Goal: Task Accomplishment & Management: Complete application form

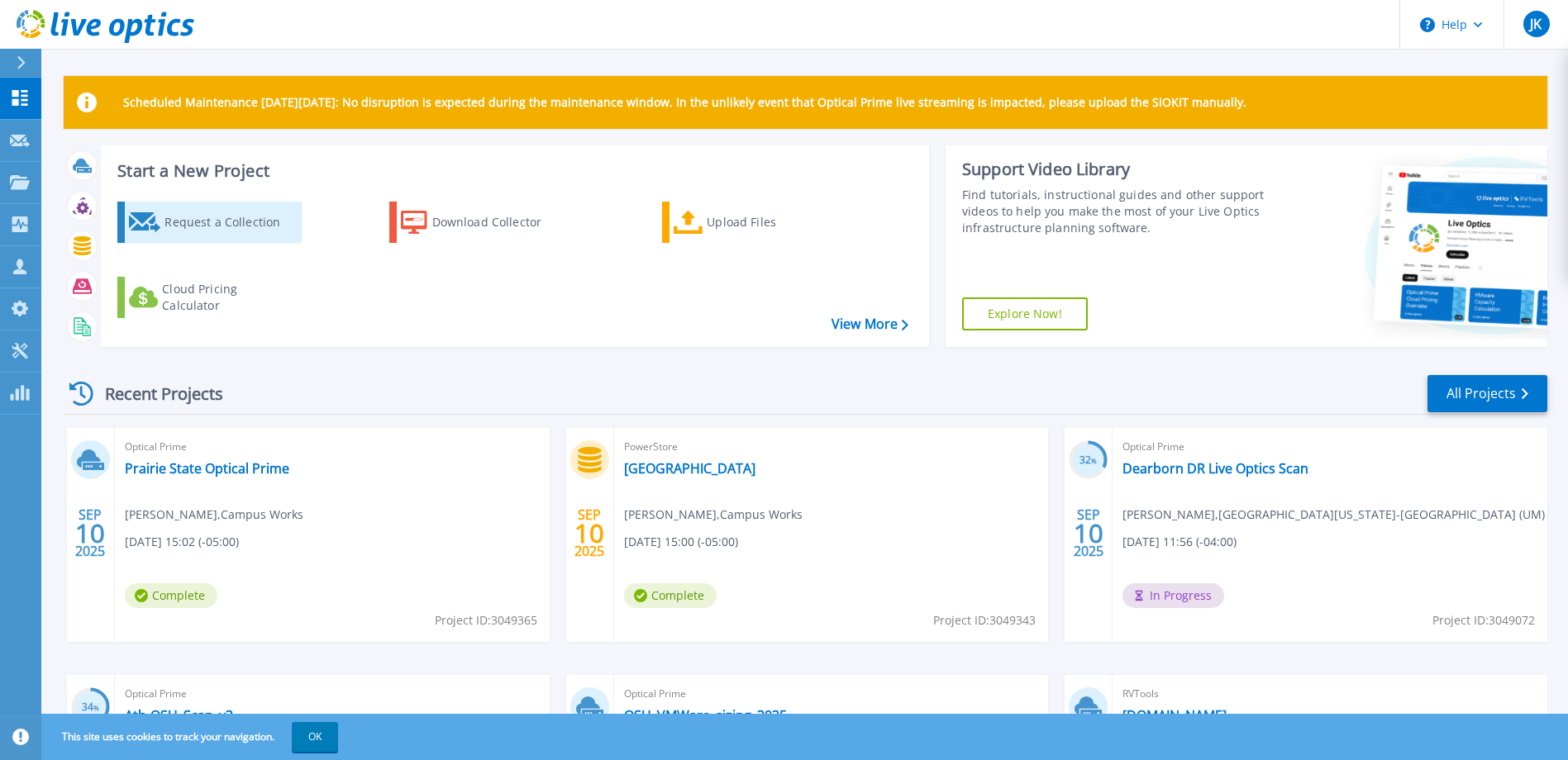
click at [222, 222] on div "Request a Collection" at bounding box center [230, 223] width 132 height 33
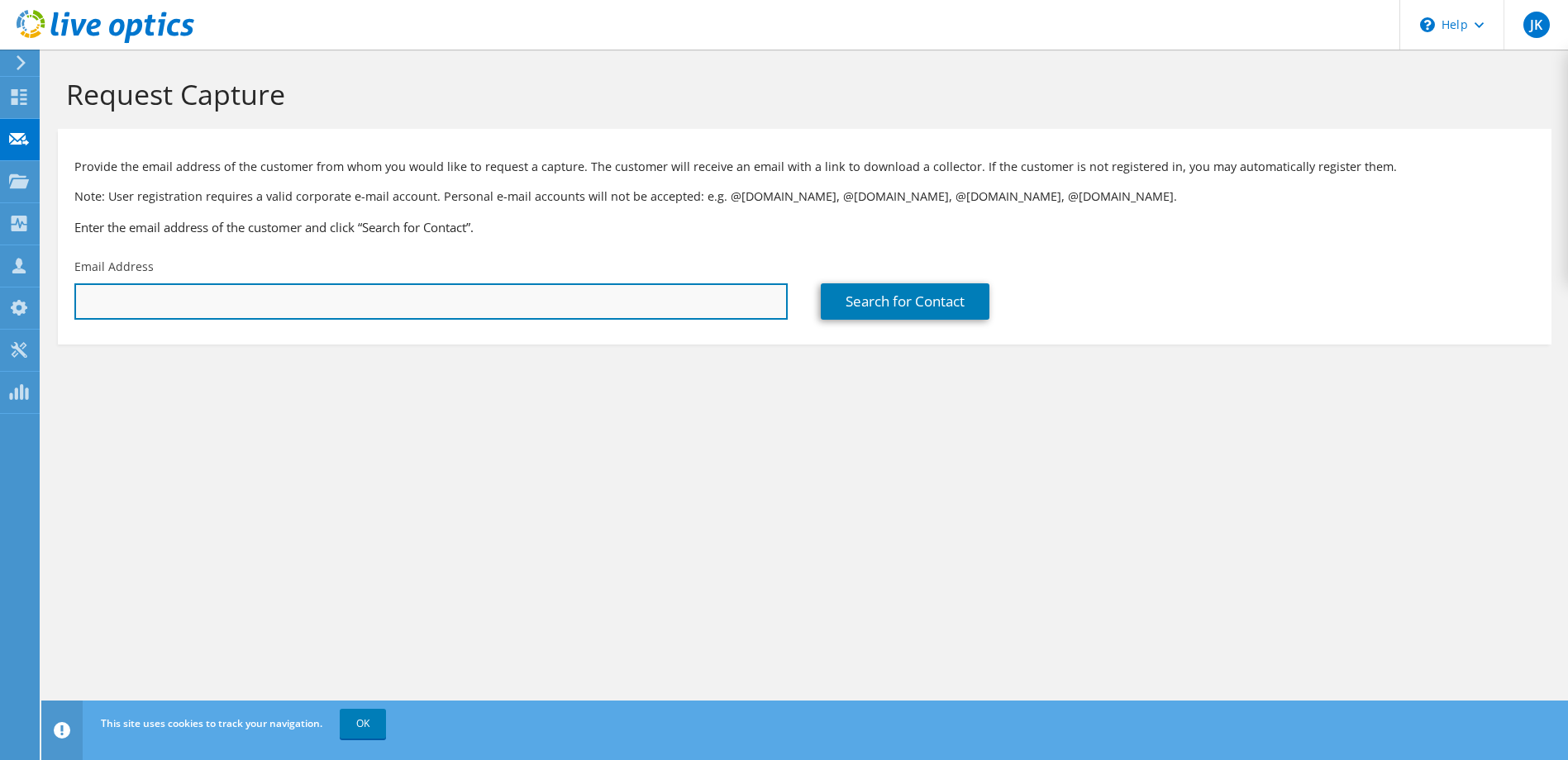
click at [204, 292] on input "text" at bounding box center [431, 302] width 713 height 37
paste input "[EMAIL_ADDRESS][DOMAIN_NAME]"
type input "[EMAIL_ADDRESS][DOMAIN_NAME]"
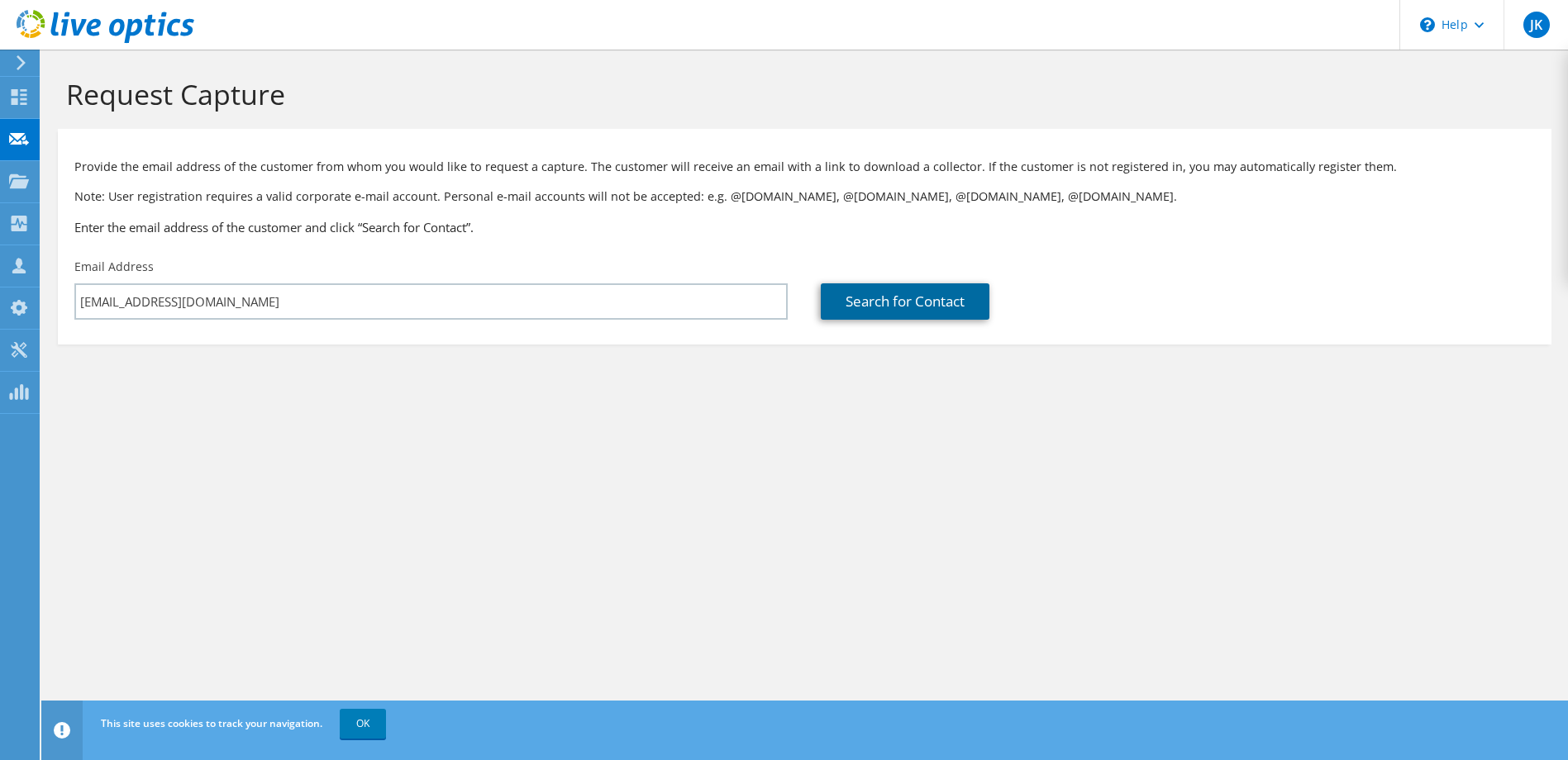
click at [873, 302] on link "Search for Contact" at bounding box center [905, 302] width 169 height 37
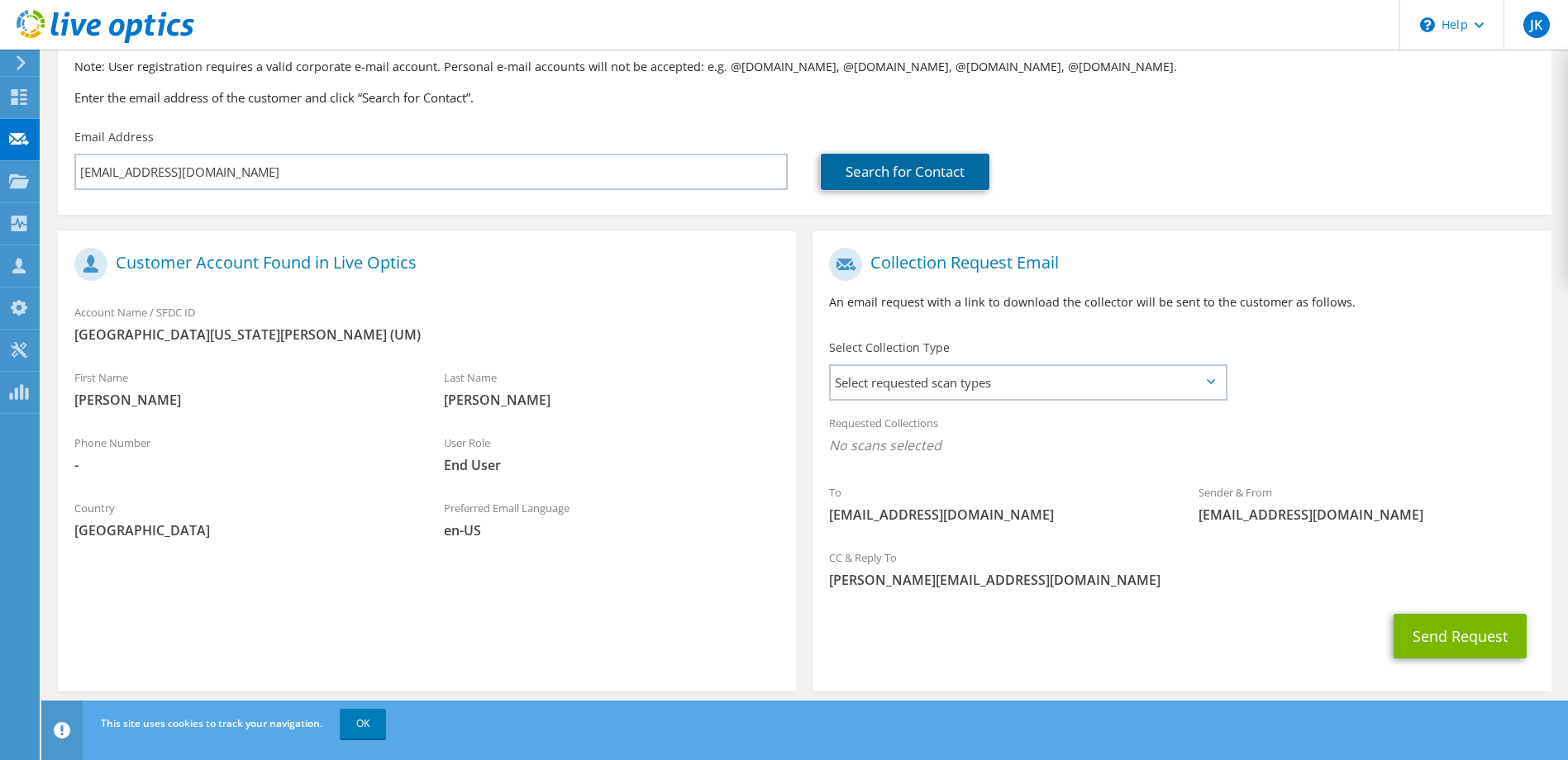
scroll to position [144, 0]
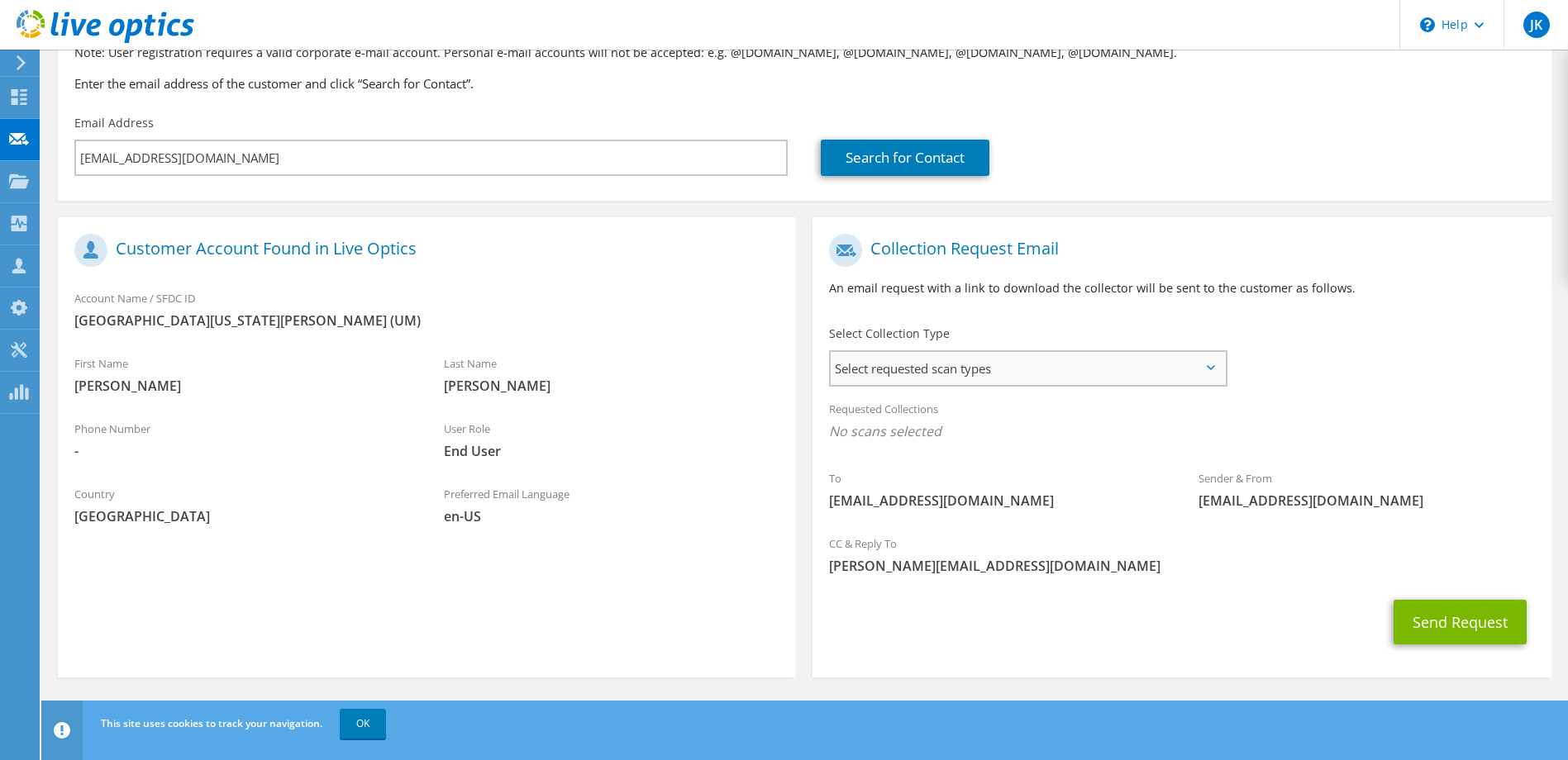
click at [914, 364] on span "Select requested scan types" at bounding box center [1027, 369] width 393 height 33
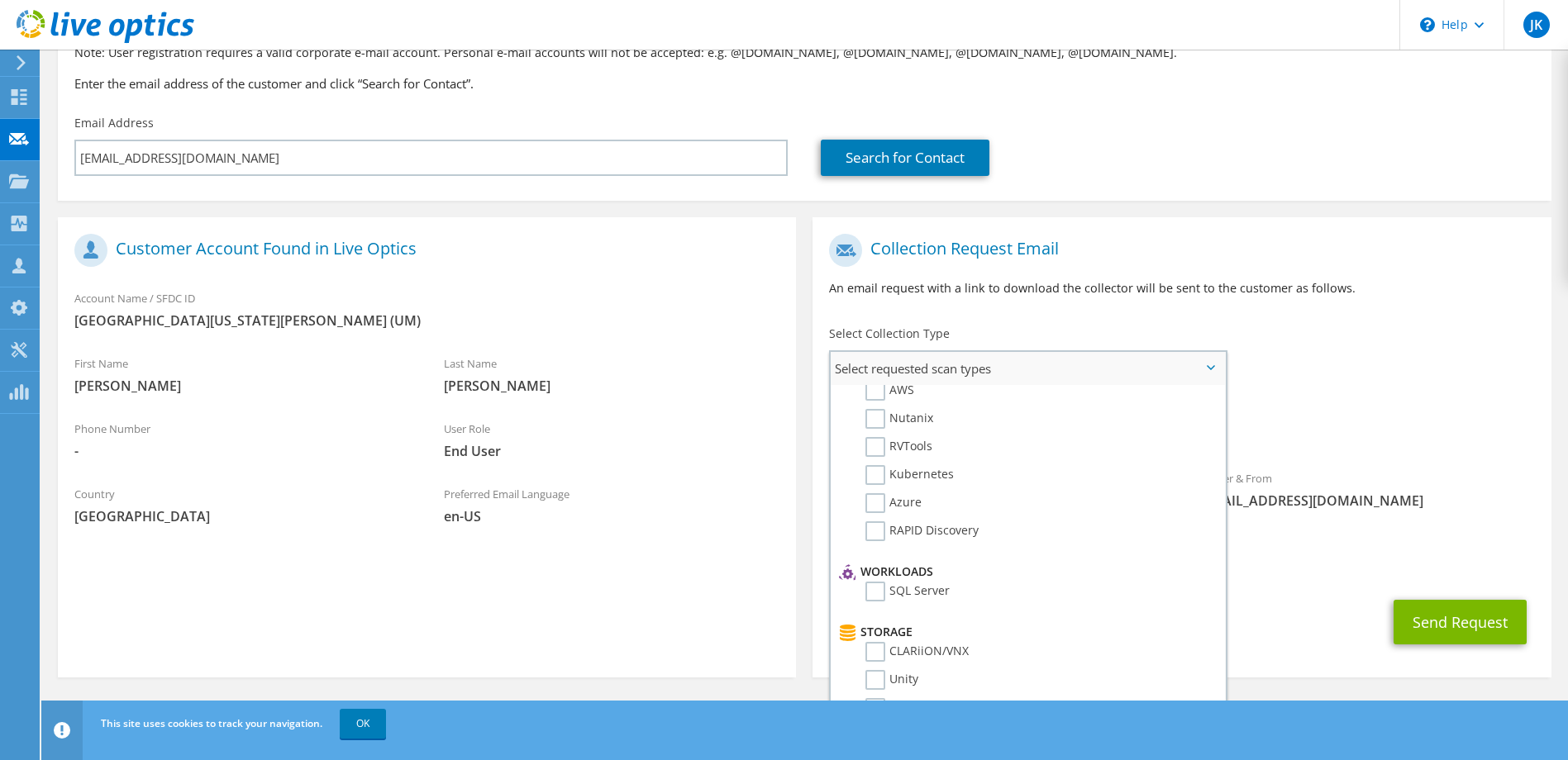
scroll to position [0, 0]
click at [880, 421] on label "Optical Prime" at bounding box center [914, 419] width 99 height 20
click at [0, 0] on input "Optical Prime" at bounding box center [0, 0] width 0 height 0
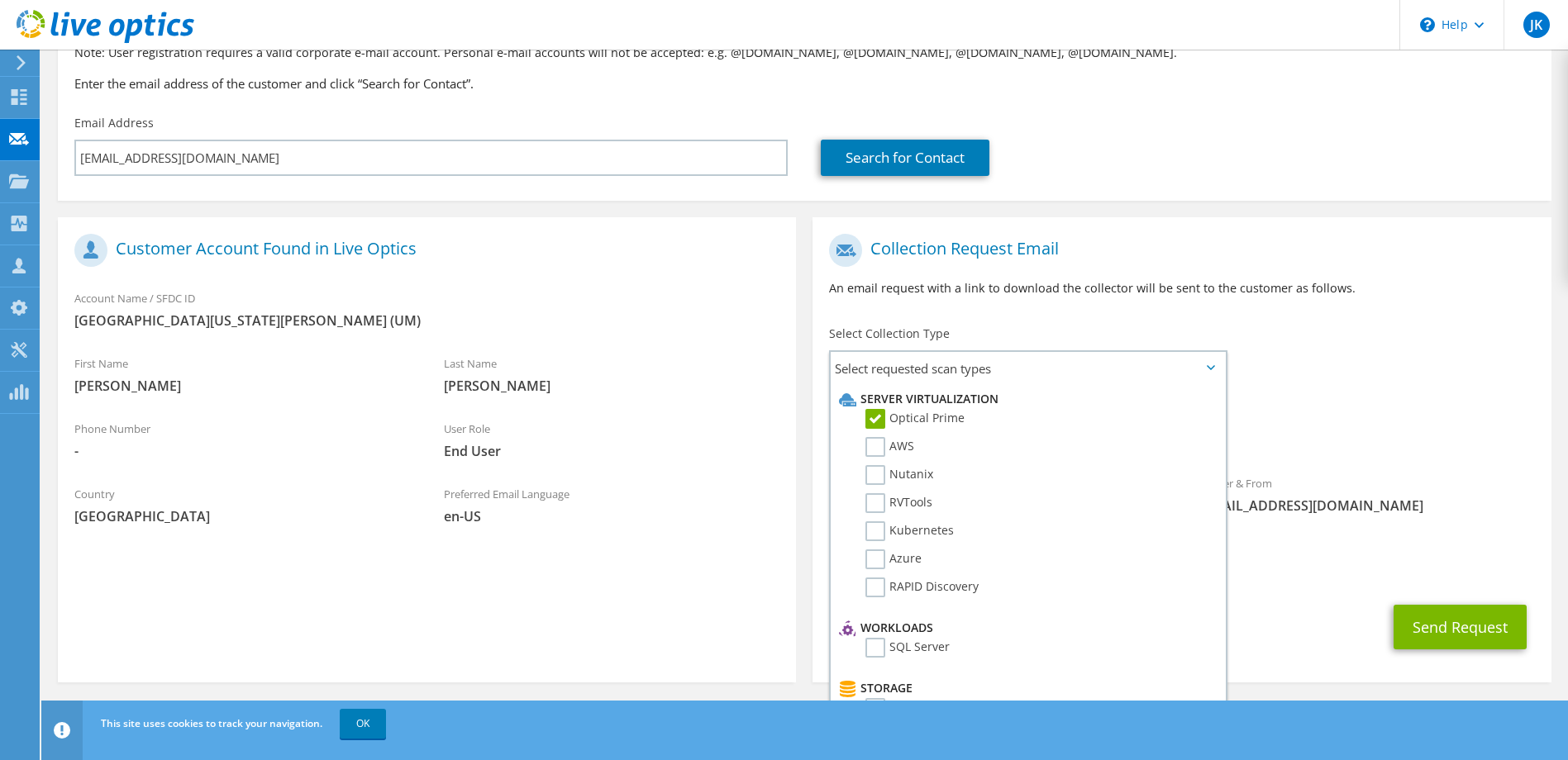
click at [1291, 396] on div "Requested Collections No scans selected Optical Prime" at bounding box center [1182, 424] width 738 height 66
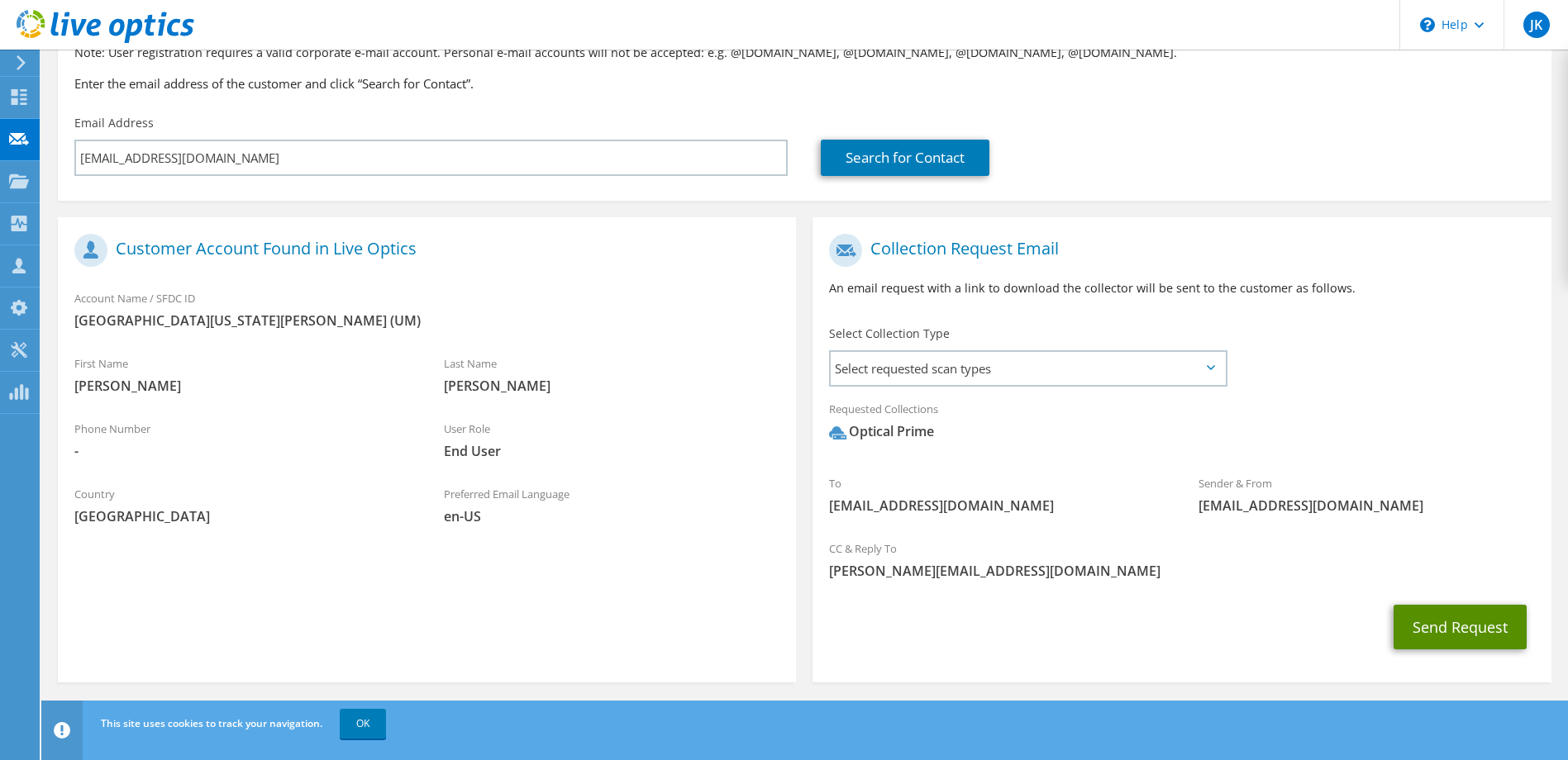
click at [1418, 615] on button "Send Request" at bounding box center [1460, 627] width 133 height 45
